Goal: Transaction & Acquisition: Purchase product/service

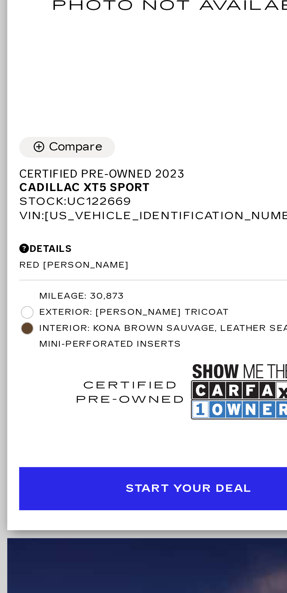
click at [211, 412] on div "Start Your Deal" at bounding box center [211, 416] width 124 height 16
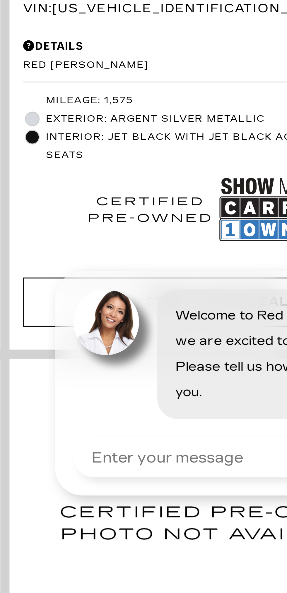
scroll to position [479, 0]
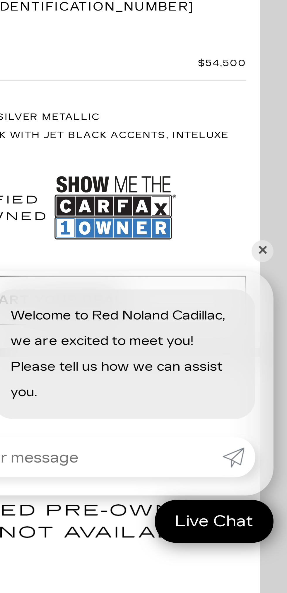
click at [281, 487] on div "360° WalkAround/Features Compare Save This Vehicle - Certified Pre-Owned 2022 C…" at bounding box center [143, 364] width 287 height 1324
click at [281, 484] on link "✕" at bounding box center [278, 483] width 7 height 7
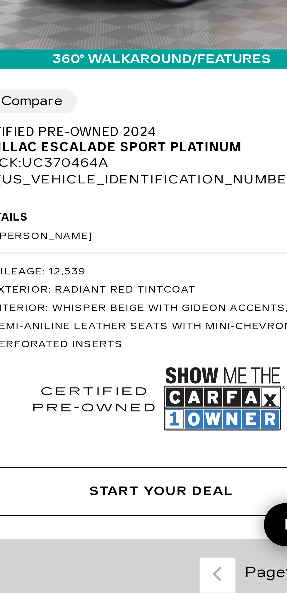
scroll to position [928, 0]
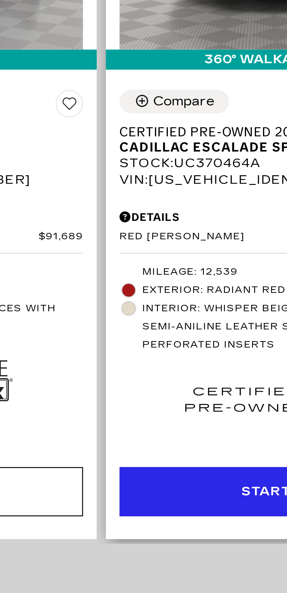
click at [169, 552] on div "Start Your Deal" at bounding box center [211, 560] width 124 height 16
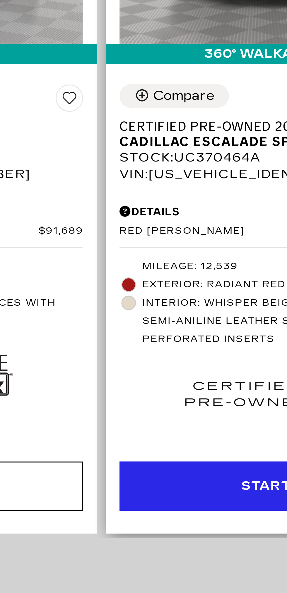
scroll to position [952, 0]
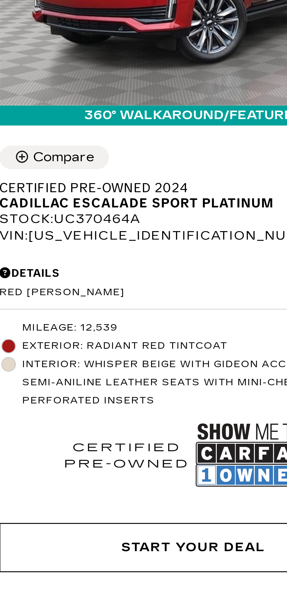
click at [229, 493] on img at bounding box center [231, 506] width 39 height 26
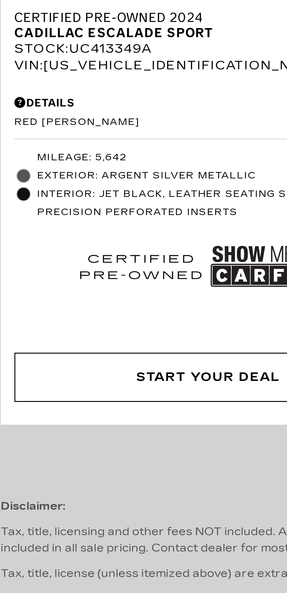
scroll to position [1013, 0]
